Goal: Task Accomplishment & Management: Manage account settings

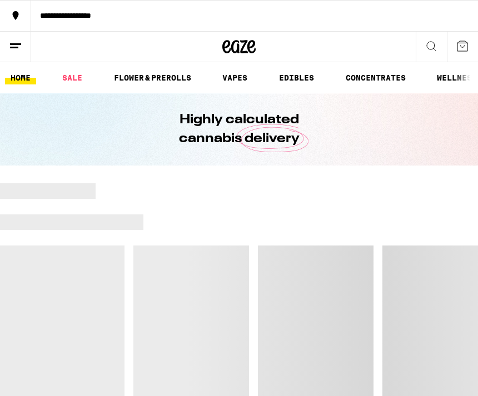
click at [9, 43] on icon at bounding box center [15, 45] width 13 height 13
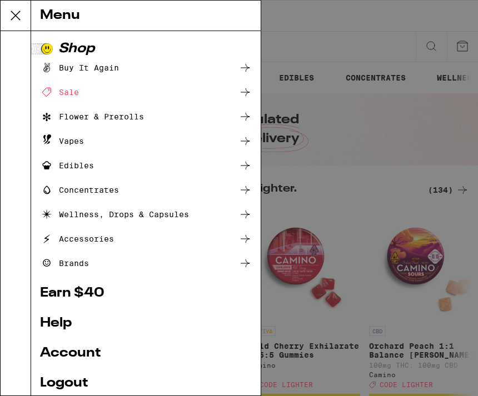
click at [22, 6] on button at bounding box center [16, 16] width 31 height 31
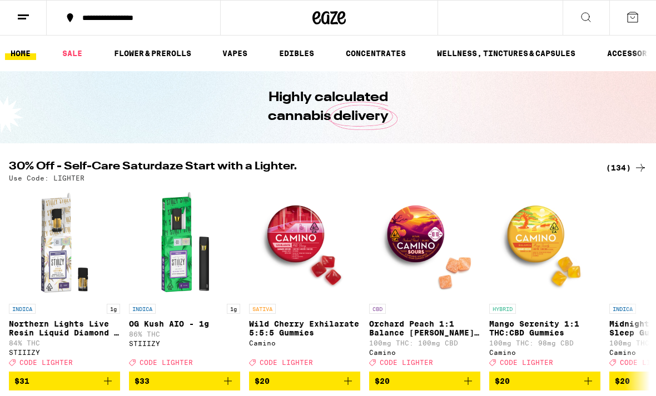
click at [73, 60] on link "SALE" at bounding box center [72, 53] width 31 height 13
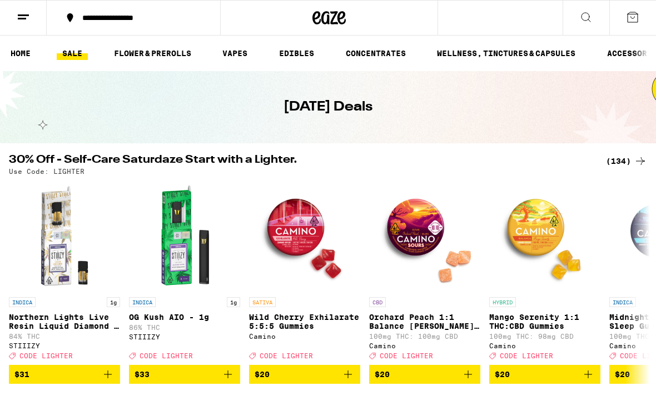
click at [18, 31] on button at bounding box center [23, 18] width 47 height 35
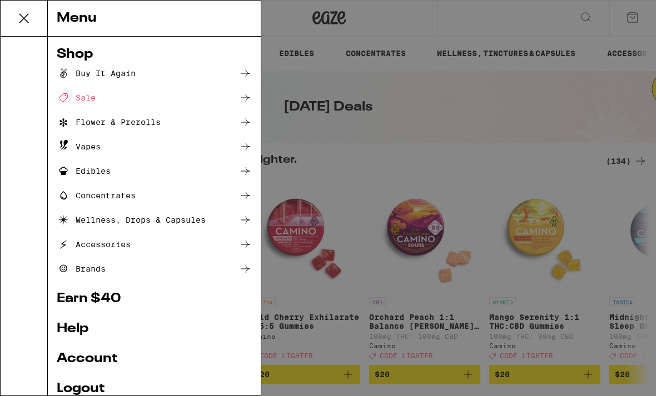
click at [57, 386] on link "Logout" at bounding box center [154, 388] width 195 height 13
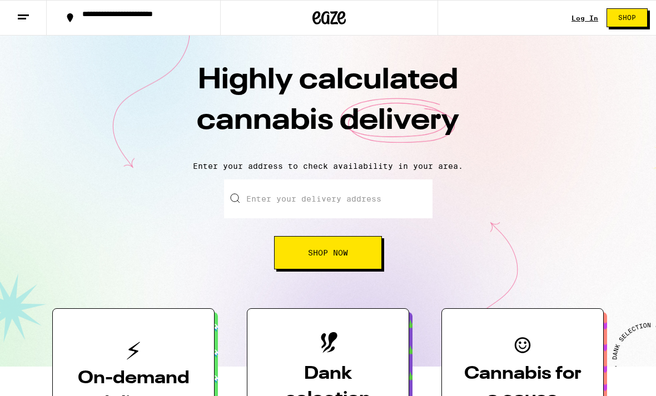
click at [478, 22] on div "**********" at bounding box center [328, 18] width 656 height 36
click at [478, 22] on div "Log In" at bounding box center [585, 17] width 27 height 7
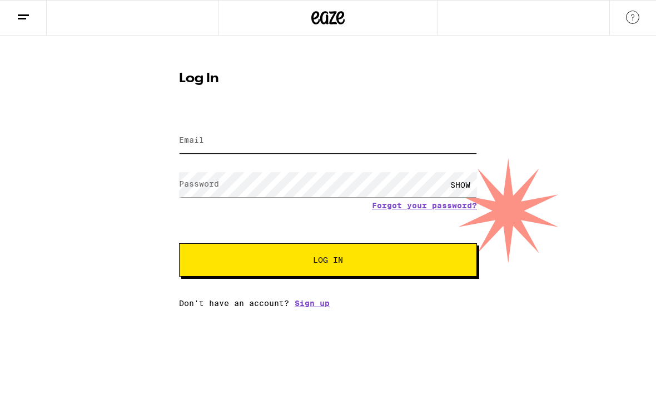
click at [250, 134] on input "Email" at bounding box center [328, 140] width 298 height 25
type input "[EMAIL_ADDRESS][DOMAIN_NAME]"
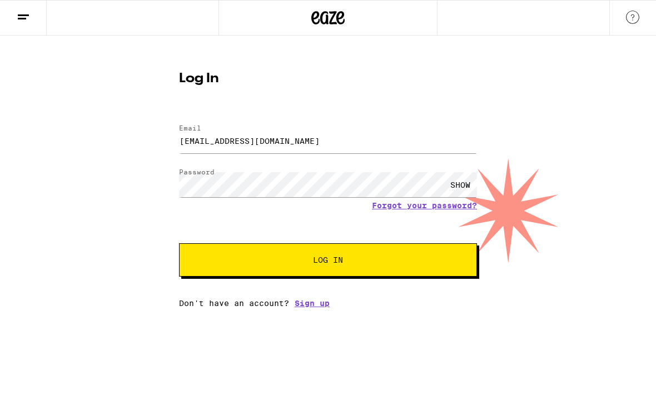
click at [218, 274] on button "Log In" at bounding box center [328, 260] width 298 height 33
